Goal: Task Accomplishment & Management: Use online tool/utility

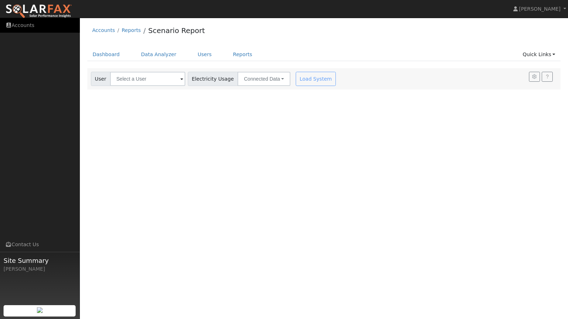
click at [28, 26] on link "Accounts" at bounding box center [40, 25] width 80 height 15
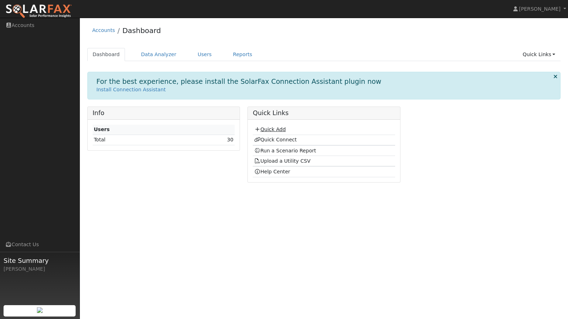
click at [274, 129] on link "Quick Add" at bounding box center [270, 129] width 32 height 6
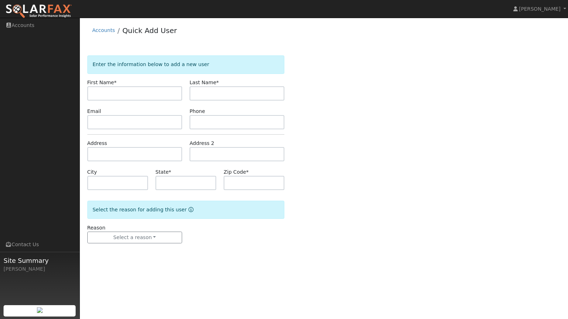
click at [122, 96] on input "text" at bounding box center [134, 93] width 95 height 14
type input "Carrie"
click at [206, 90] on input "text" at bounding box center [237, 93] width 95 height 14
type input "Ford"
click at [183, 182] on input "text" at bounding box center [186, 183] width 61 height 14
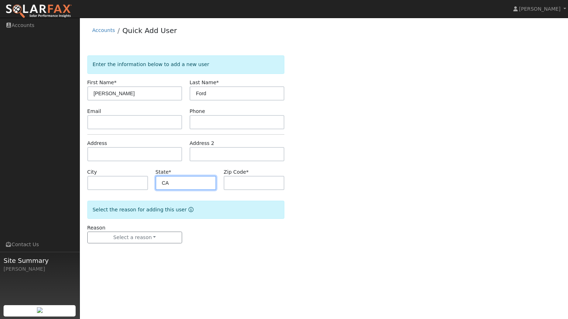
type input "CA"
click at [247, 180] on input "text" at bounding box center [254, 183] width 61 height 14
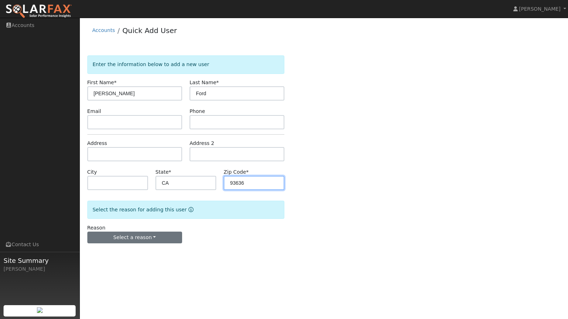
type input "93636"
click at [178, 235] on button "Select a reason" at bounding box center [134, 238] width 95 height 12
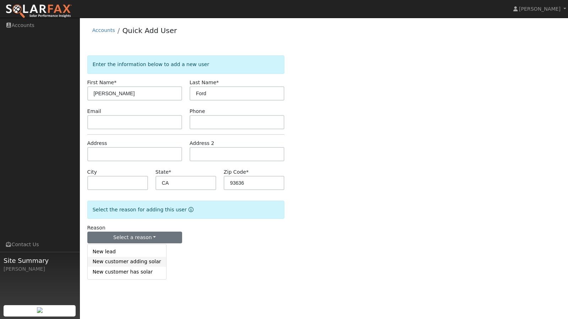
click at [130, 264] on link "New customer adding solar" at bounding box center [127, 262] width 79 height 10
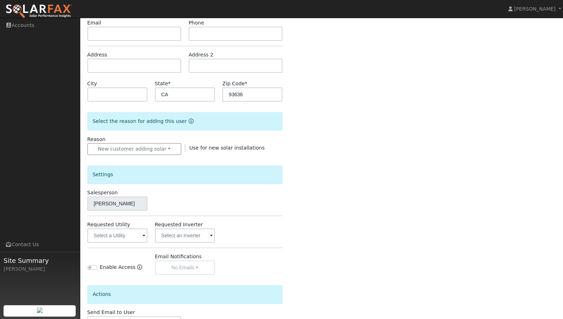
scroll to position [95, 0]
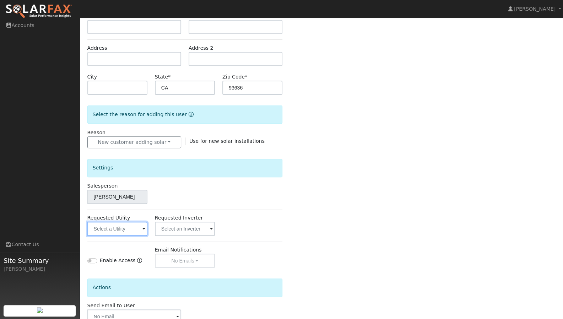
click at [145, 229] on input "text" at bounding box center [117, 229] width 60 height 14
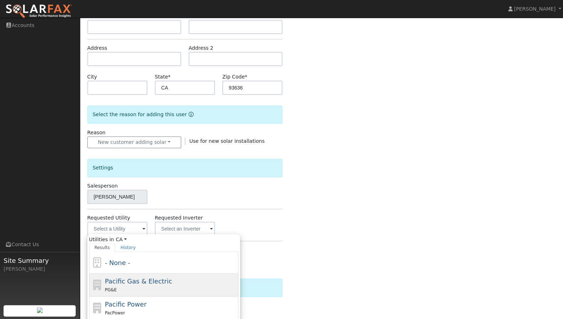
click at [131, 279] on span "Pacific Gas & Electric" at bounding box center [138, 280] width 67 height 7
type input "Pacific Gas & Electric"
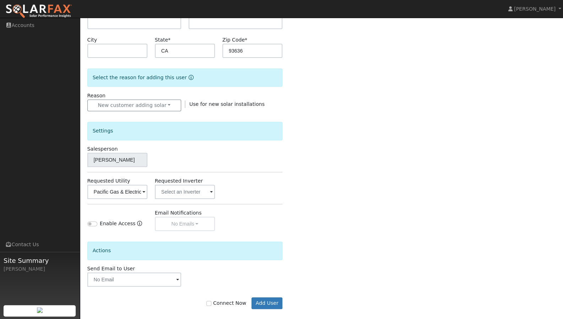
scroll to position [139, 0]
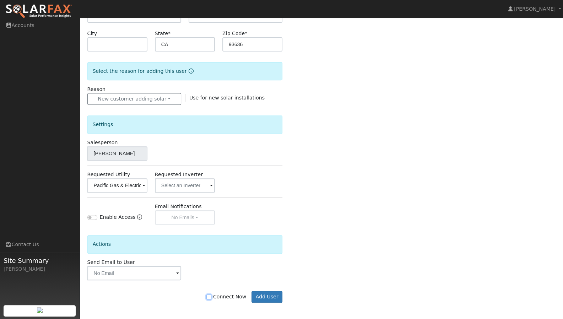
click at [211, 297] on input "Connect Now" at bounding box center [208, 297] width 5 height 5
checkbox input "true"
click at [268, 295] on button "Add User" at bounding box center [267, 297] width 31 height 12
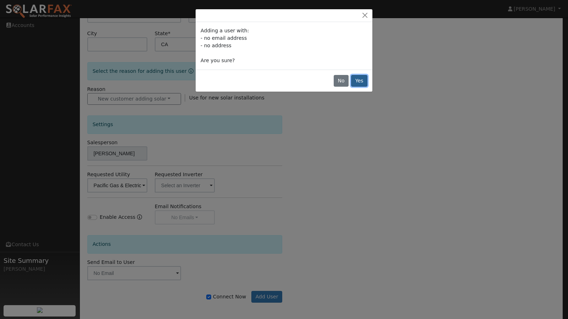
click at [356, 85] on button "Yes" at bounding box center [359, 81] width 16 height 12
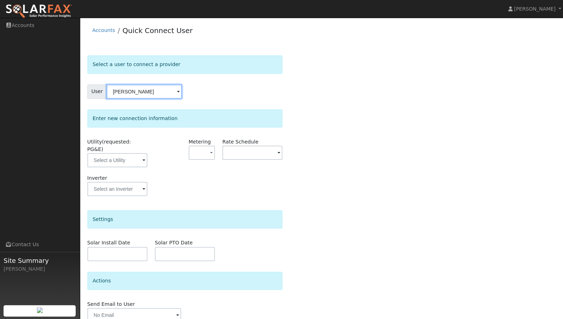
scroll to position [24, 0]
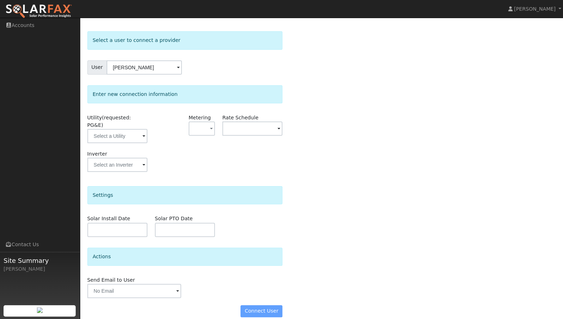
click at [144, 133] on span at bounding box center [143, 137] width 3 height 8
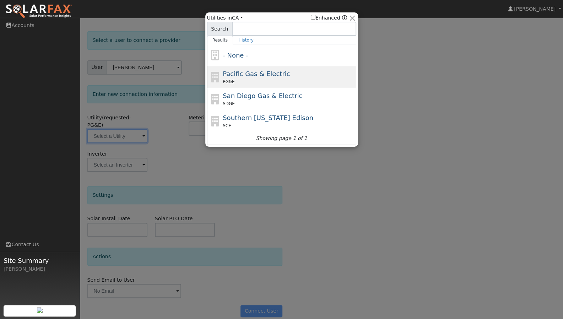
click at [249, 79] on div "PG&E" at bounding box center [289, 82] width 132 height 6
type input "PG&E"
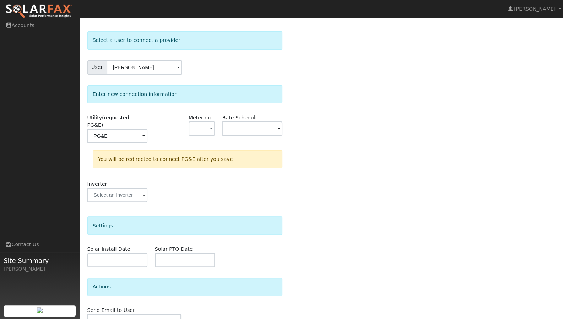
scroll to position [54, 0]
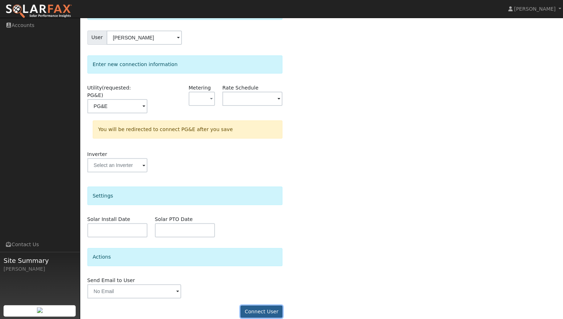
click at [266, 306] on button "Connect User" at bounding box center [262, 312] width 42 height 12
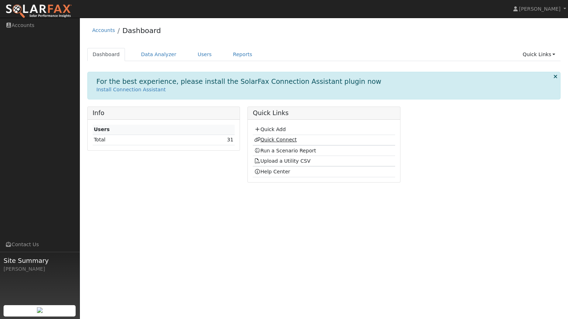
click at [267, 141] on link "Quick Connect" at bounding box center [275, 140] width 43 height 6
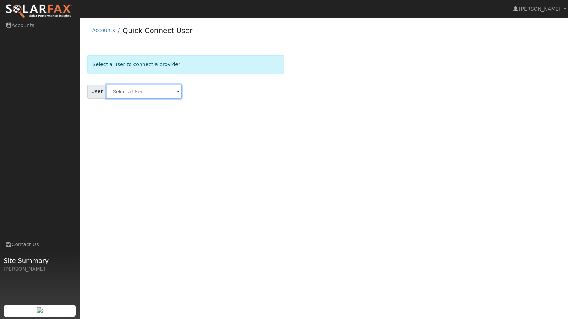
click at [158, 93] on input "text" at bounding box center [144, 92] width 75 height 14
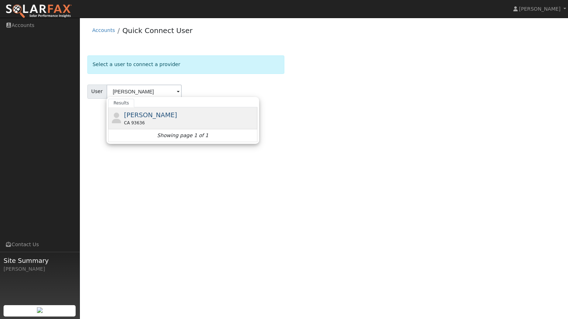
click at [144, 115] on span "[PERSON_NAME]" at bounding box center [150, 114] width 53 height 7
type input "[PERSON_NAME]"
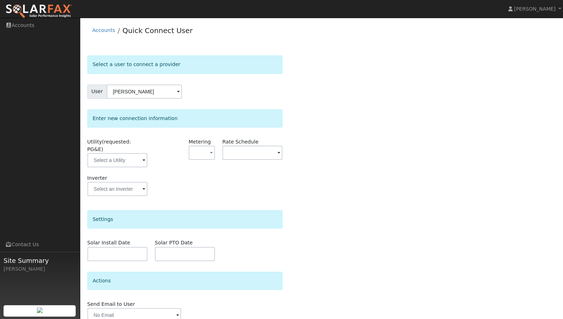
scroll to position [24, 0]
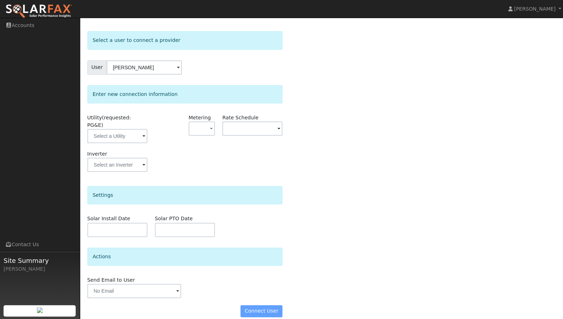
click at [144, 133] on span at bounding box center [143, 137] width 3 height 8
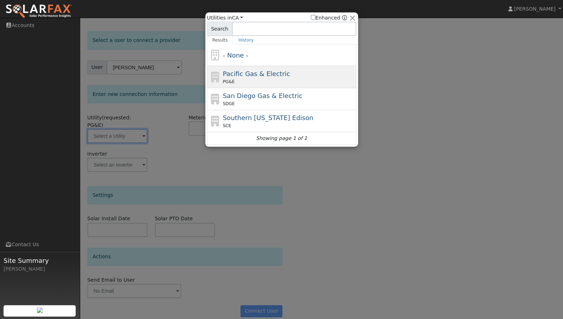
click at [247, 78] on div "Pacific Gas & Electric PG&E" at bounding box center [289, 77] width 132 height 16
type input "PG&E"
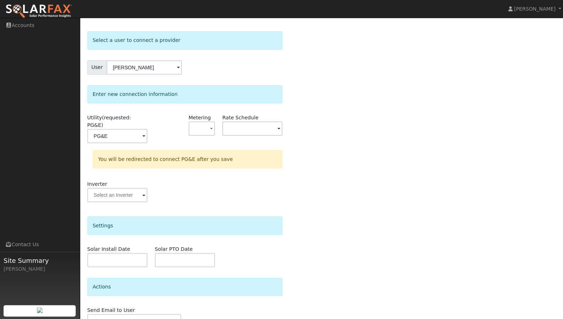
scroll to position [54, 0]
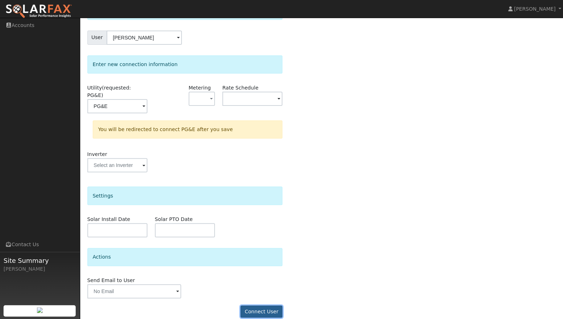
click at [259, 306] on button "Connect User" at bounding box center [262, 312] width 42 height 12
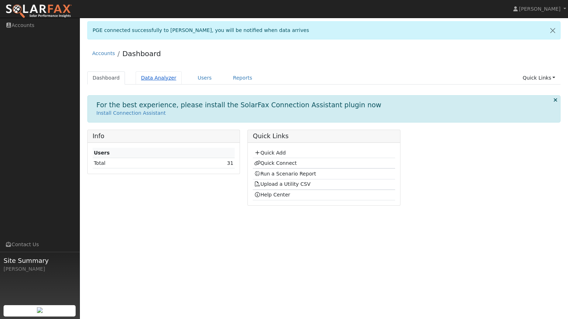
click at [157, 77] on link "Data Analyzer" at bounding box center [159, 77] width 46 height 13
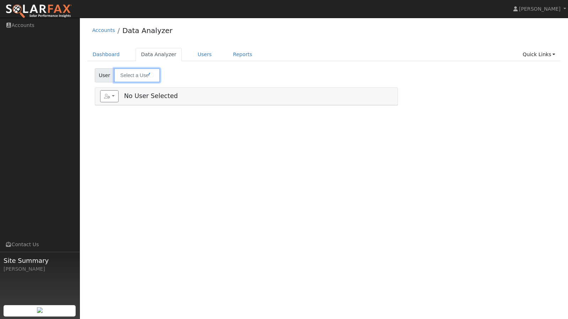
type input "[PERSON_NAME]"
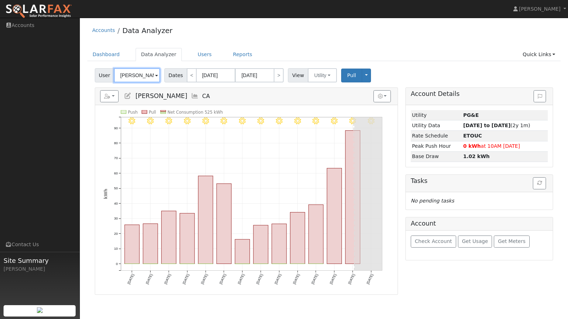
click at [147, 76] on input "[PERSON_NAME]" at bounding box center [137, 75] width 46 height 14
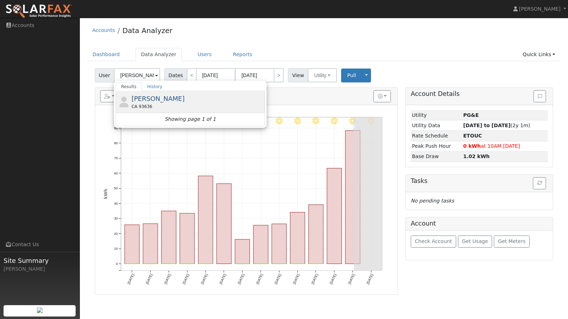
click at [141, 101] on span "[PERSON_NAME]" at bounding box center [157, 98] width 53 height 7
type input "[PERSON_NAME]"
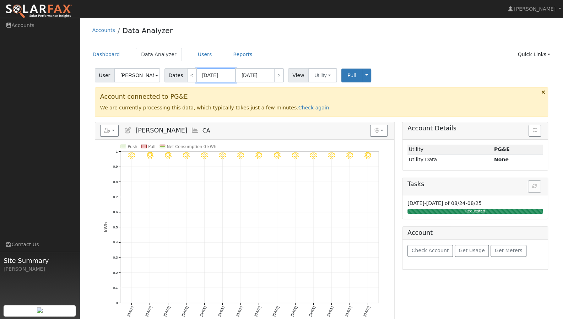
click at [224, 76] on input "07/29/2025" at bounding box center [215, 75] width 39 height 14
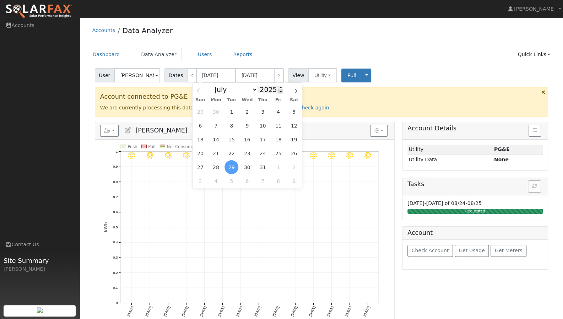
click at [278, 92] on span at bounding box center [280, 92] width 5 height 4
type input "2024"
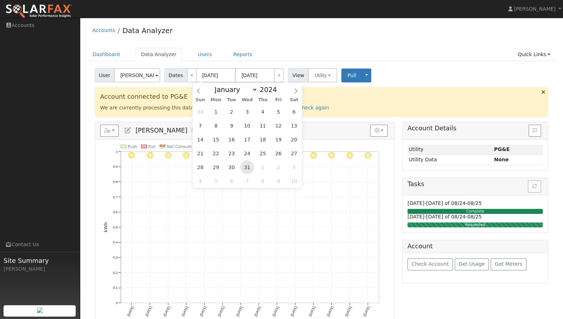
click at [248, 165] on span "31" at bounding box center [247, 167] width 14 height 14
type input "07/31/2024"
type input "08/13/2024"
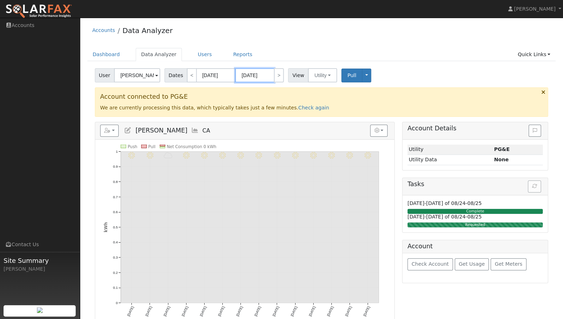
click at [263, 75] on input "08/13/2024" at bounding box center [254, 75] width 39 height 14
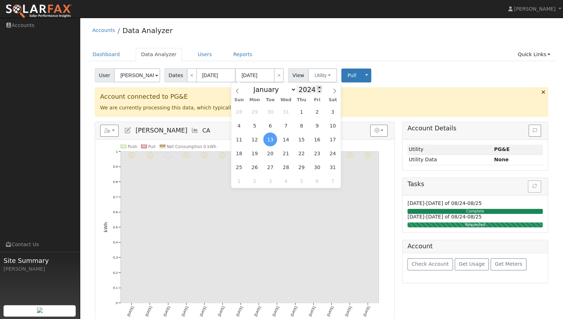
click at [317, 87] on span at bounding box center [319, 88] width 5 height 4
type input "2025"
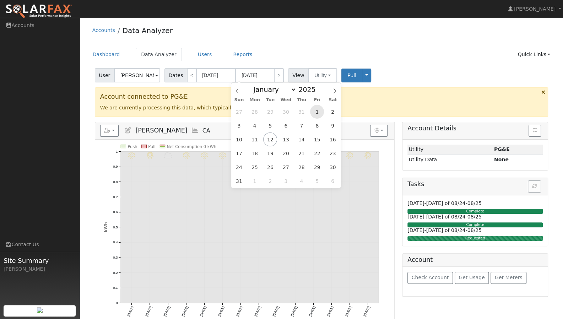
click at [317, 110] on span "1" at bounding box center [317, 112] width 14 height 14
type input "08/01/2025"
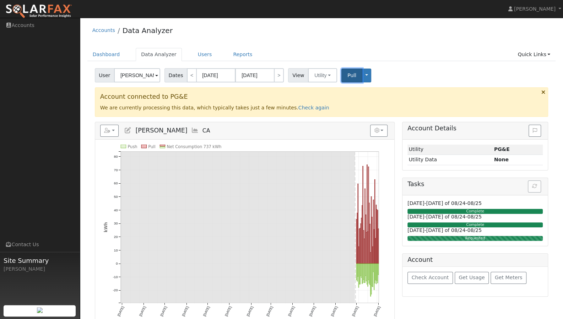
click at [349, 74] on span "Pull" at bounding box center [351, 75] width 9 height 6
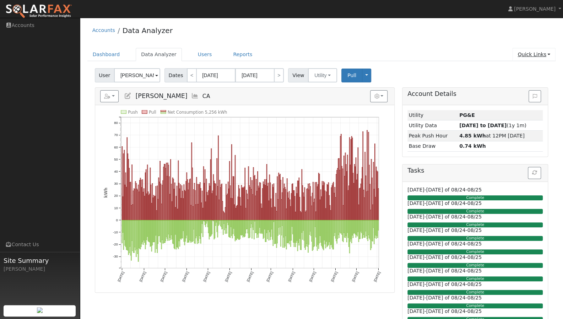
click at [539, 58] on link "Quick Links" at bounding box center [533, 54] width 43 height 13
click at [512, 94] on link "Run a Scenario Report" at bounding box center [520, 95] width 72 height 10
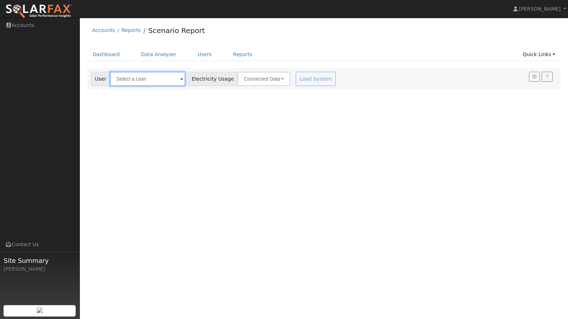
click at [150, 78] on input "text" at bounding box center [147, 79] width 75 height 14
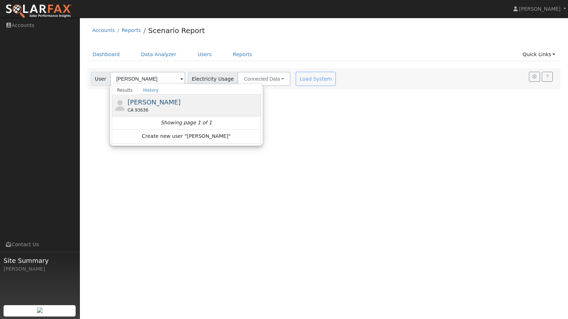
click at [147, 97] on div "[PERSON_NAME] CA 93636" at bounding box center [194, 105] width 132 height 16
type input "[PERSON_NAME]"
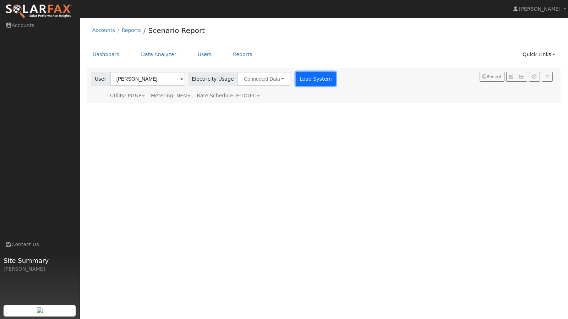
click at [302, 80] on button "Load System" at bounding box center [316, 79] width 41 height 14
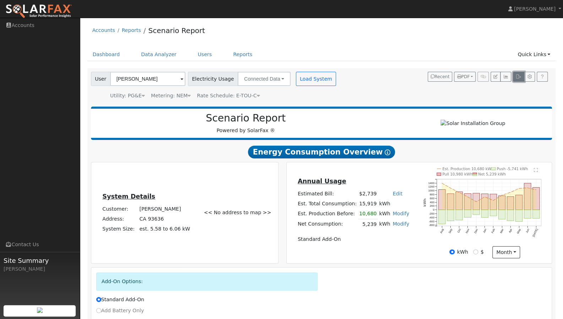
click at [518, 80] on button "button" at bounding box center [518, 77] width 11 height 10
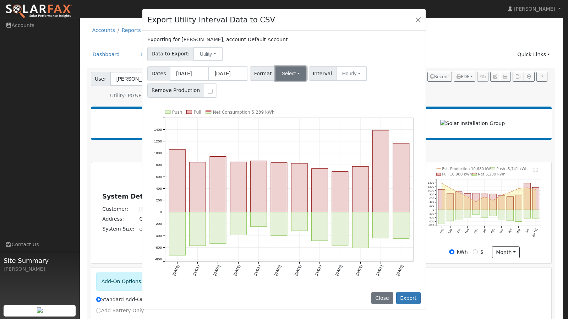
click at [291, 72] on button "Select" at bounding box center [291, 73] width 31 height 14
click at [289, 157] on link "OpenSolar" at bounding box center [299, 155] width 51 height 10
click at [406, 292] on button "Export" at bounding box center [409, 298] width 25 height 12
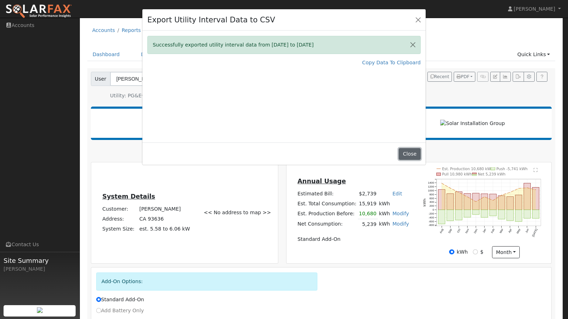
click at [413, 152] on button "Close" at bounding box center [410, 154] width 22 height 12
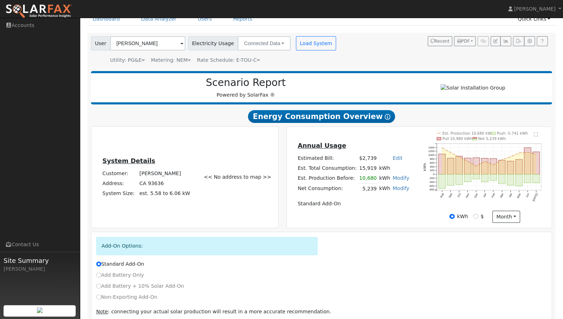
scroll to position [69, 0]
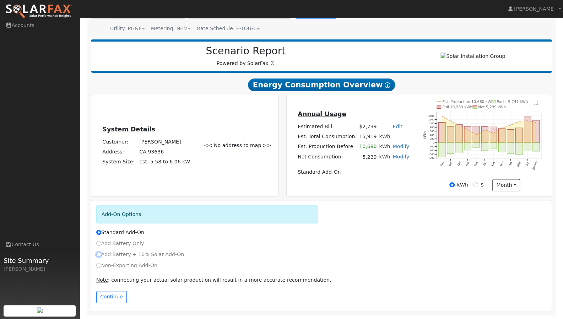
click at [97, 257] on input "Add Battery + 10% Solar Add-On" at bounding box center [98, 254] width 5 height 5
radio input "true"
click at [99, 237] on div "Standard Add-On" at bounding box center [321, 234] width 458 height 11
click at [96, 233] on input "Standard Add-On" at bounding box center [98, 232] width 5 height 5
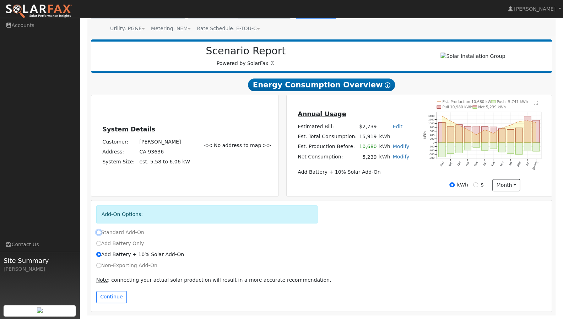
radio input "true"
radio input "false"
click at [116, 298] on button "Continue" at bounding box center [111, 297] width 31 height 12
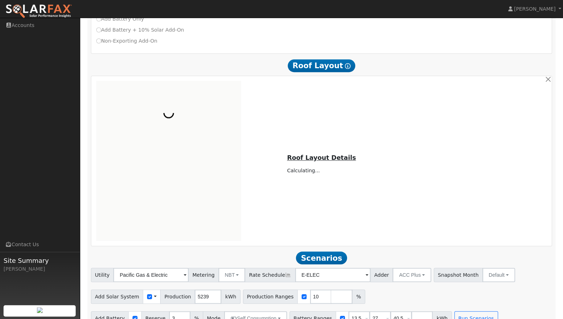
scroll to position [308, 0]
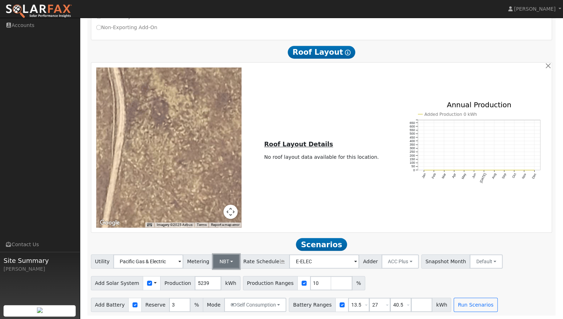
click at [226, 260] on button "NBT" at bounding box center [226, 261] width 27 height 14
click at [228, 274] on link "NEM" at bounding box center [230, 277] width 49 height 10
click at [310, 282] on input "10" at bounding box center [320, 283] width 21 height 14
type input "100"
click at [331, 282] on input "number" at bounding box center [341, 283] width 21 height 14
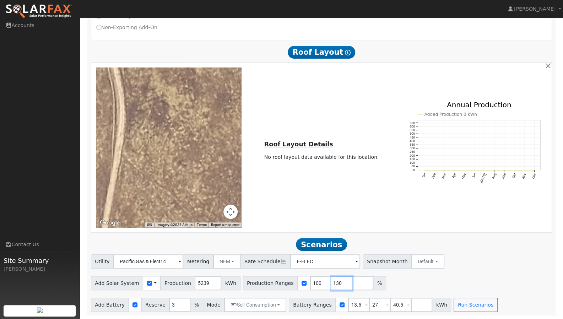
type input "130"
click at [392, 278] on div "Add Solar System Use CSV Data Production 5239 kWh Production Ranges 100 130 %" at bounding box center [322, 282] width 464 height 17
click at [169, 304] on input "3" at bounding box center [179, 305] width 21 height 14
drag, startPoint x: 168, startPoint y: 304, endPoint x: 162, endPoint y: 307, distance: 6.7
click at [169, 307] on input "3" at bounding box center [179, 305] width 21 height 14
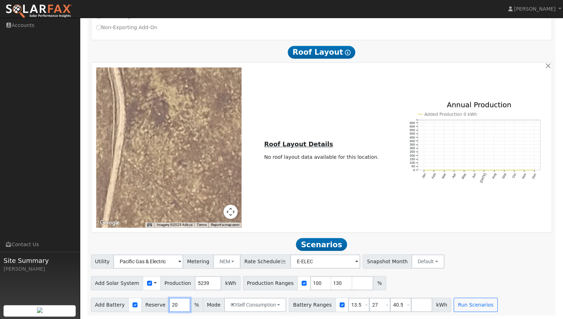
type input "20"
click at [392, 284] on div "Add Solar System Use CSV Data Production 5239 kWh Production Ranges 100 130 %" at bounding box center [322, 282] width 464 height 17
click at [133, 307] on input "checkbox" at bounding box center [135, 304] width 5 height 5
checkbox input "false"
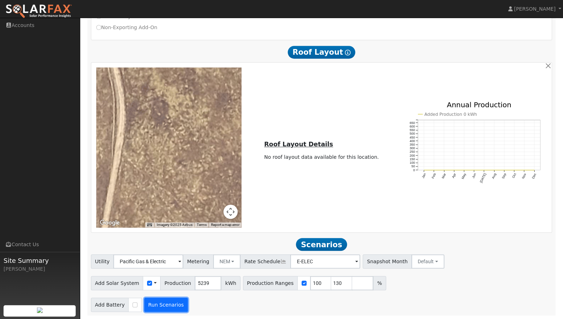
click at [161, 306] on button "Run Scenarios" at bounding box center [166, 305] width 44 height 14
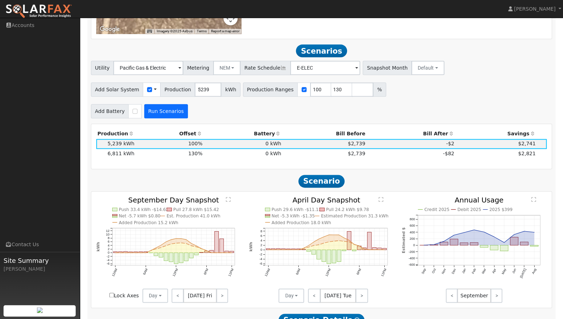
scroll to position [524, 0]
